Goal: Task Accomplishment & Management: Manage account settings

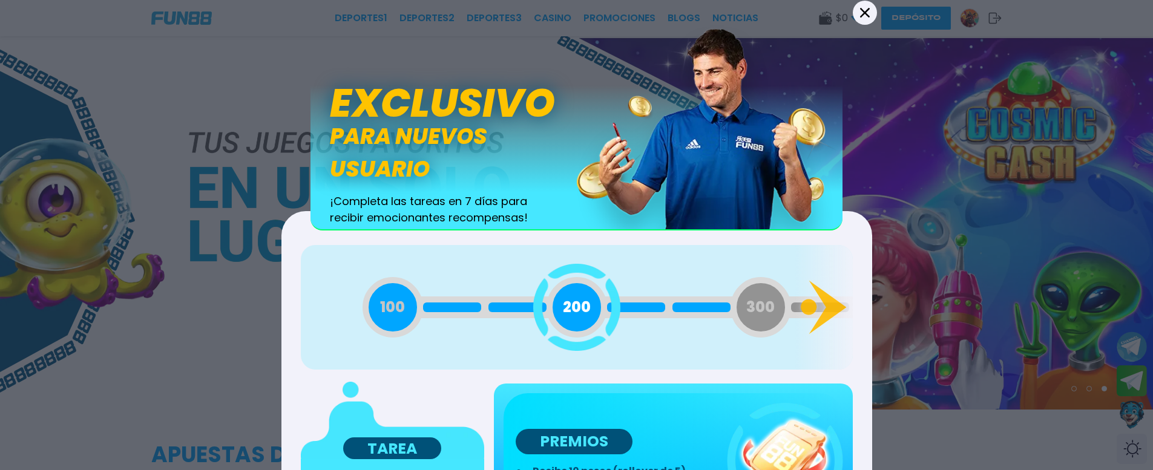
click at [861, 16] on icon at bounding box center [865, 12] width 10 height 10
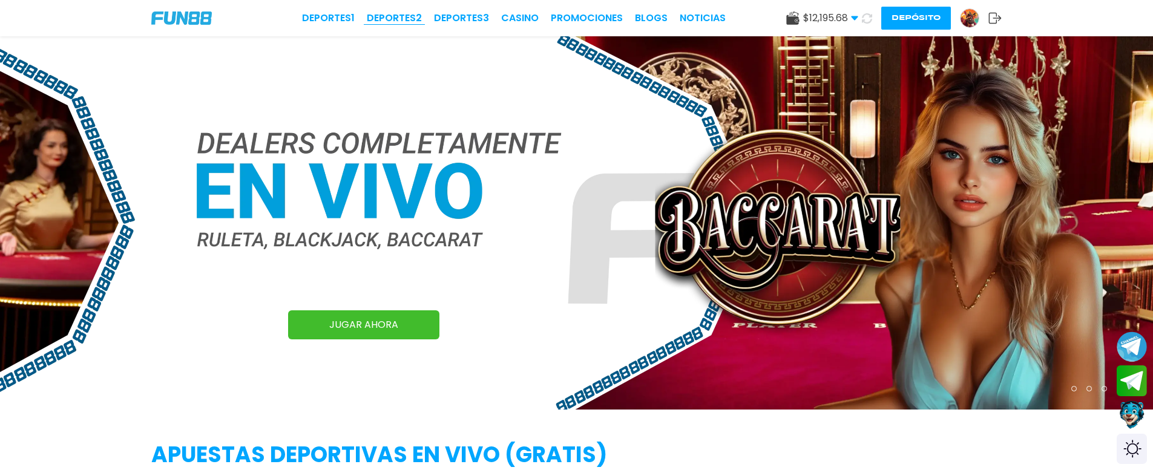
click at [404, 15] on link "Deportes 2" at bounding box center [394, 18] width 55 height 15
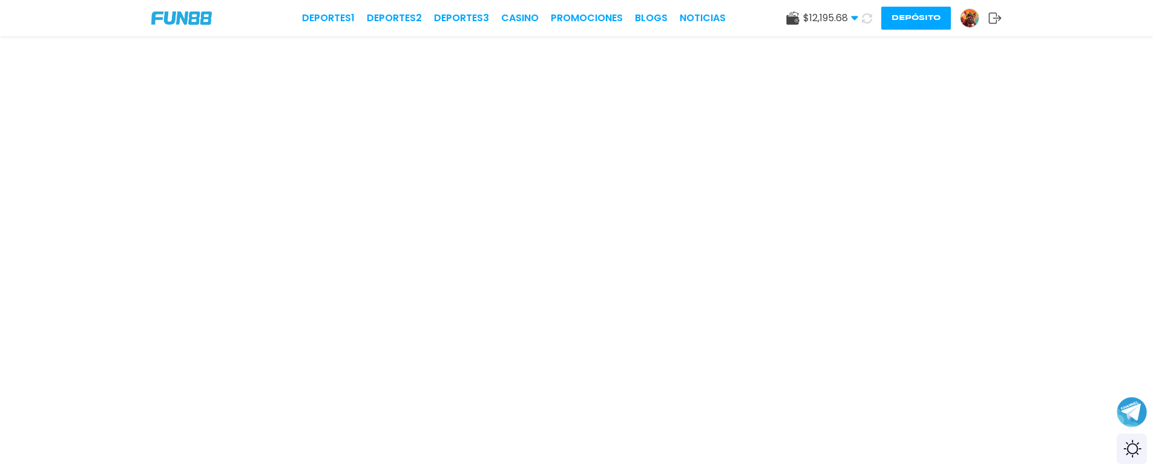
click at [866, 20] on icon at bounding box center [867, 18] width 10 height 10
click at [334, 22] on link "Deportes 1" at bounding box center [328, 18] width 53 height 15
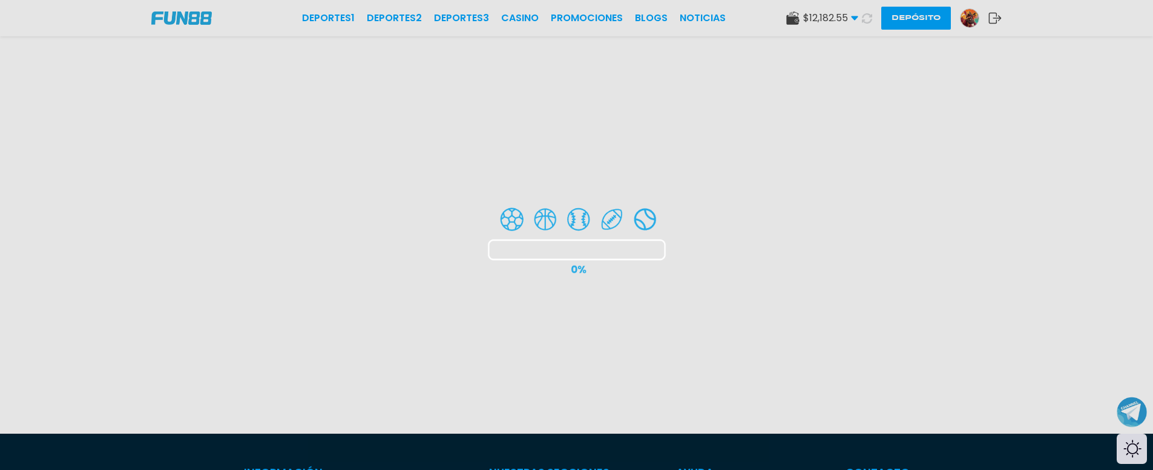
click at [970, 19] on div at bounding box center [576, 235] width 1153 height 470
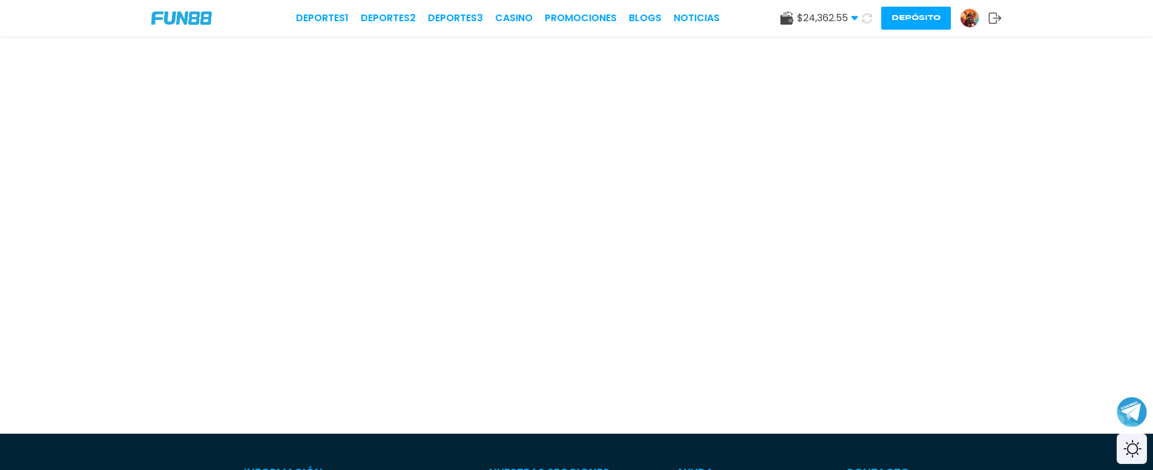
click at [996, 22] on icon at bounding box center [994, 18] width 13 height 12
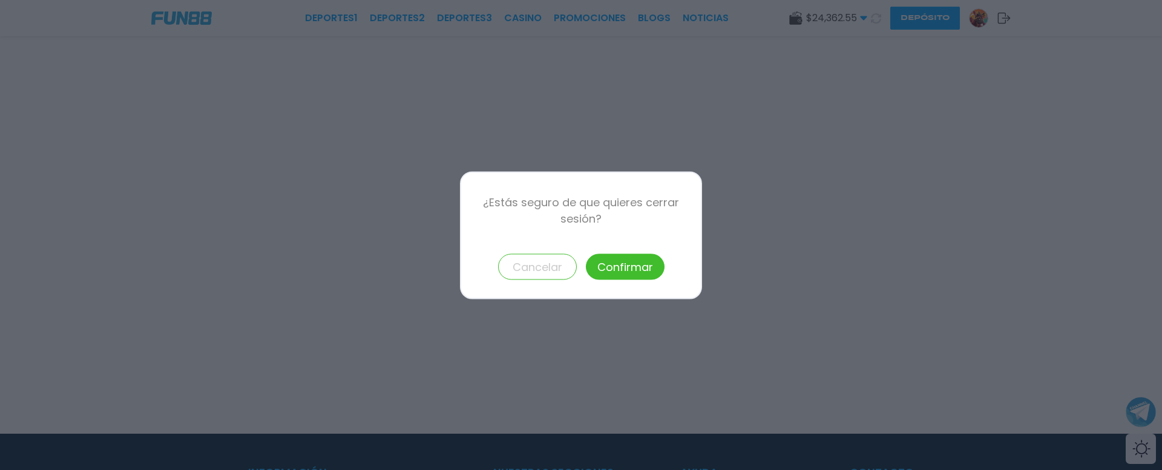
click at [603, 274] on button "Confirmar" at bounding box center [625, 267] width 79 height 26
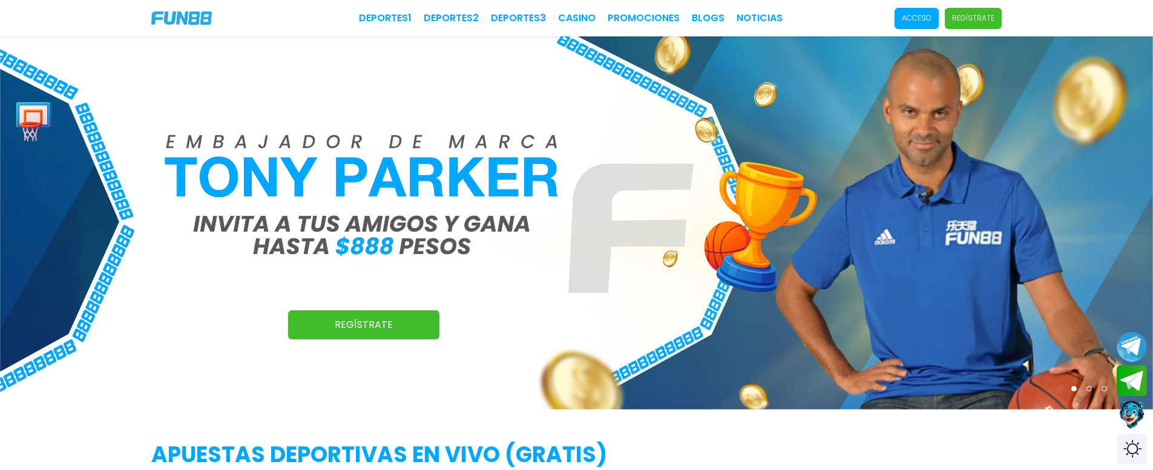
click at [931, 24] on span "Acceso" at bounding box center [917, 18] width 44 height 21
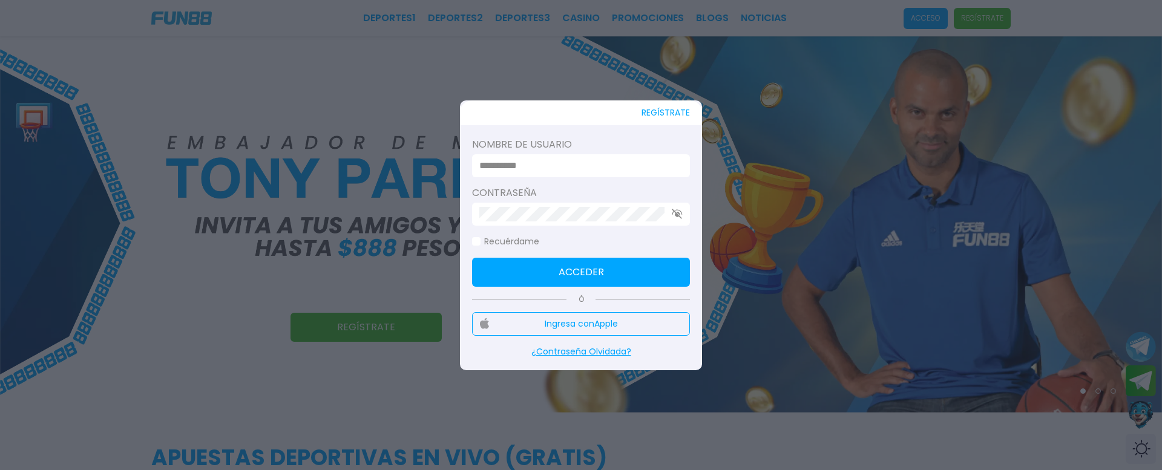
click at [549, 162] on input at bounding box center [577, 166] width 196 height 15
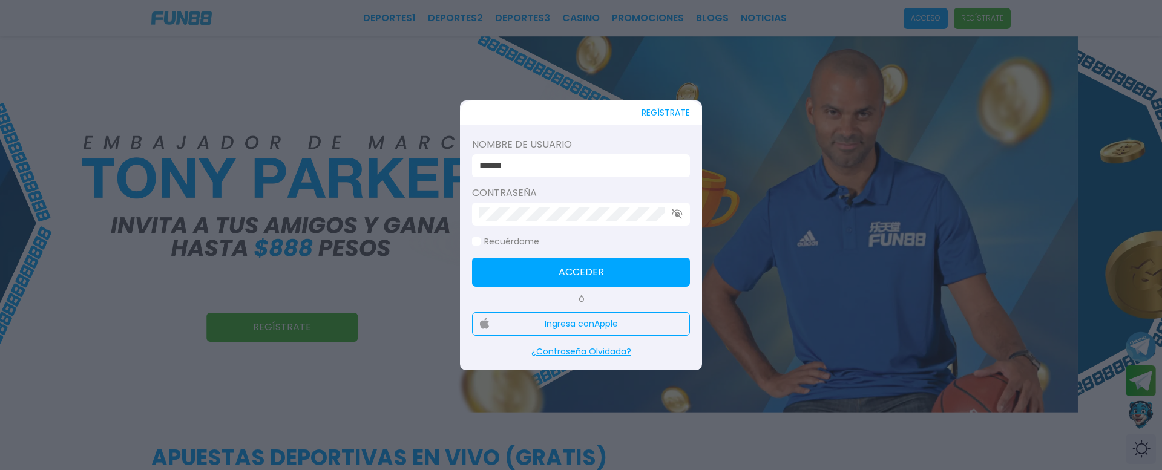
type input "******"
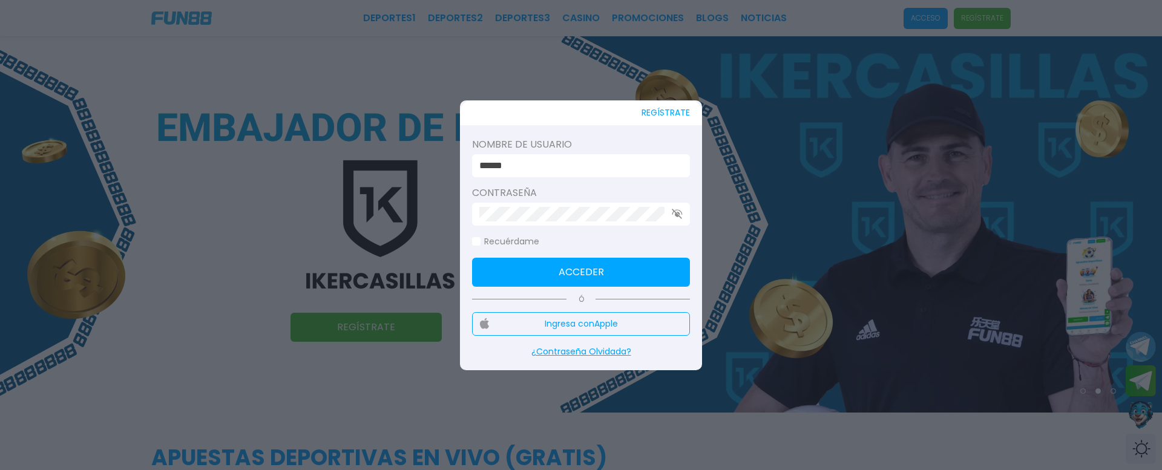
click button "Acceder" at bounding box center [581, 272] width 218 height 29
